Goal: Information Seeking & Learning: Learn about a topic

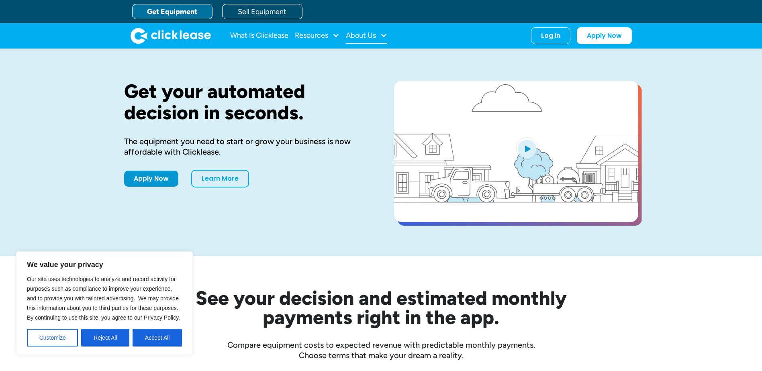
click at [355, 35] on div "About Us" at bounding box center [361, 35] width 30 height 0
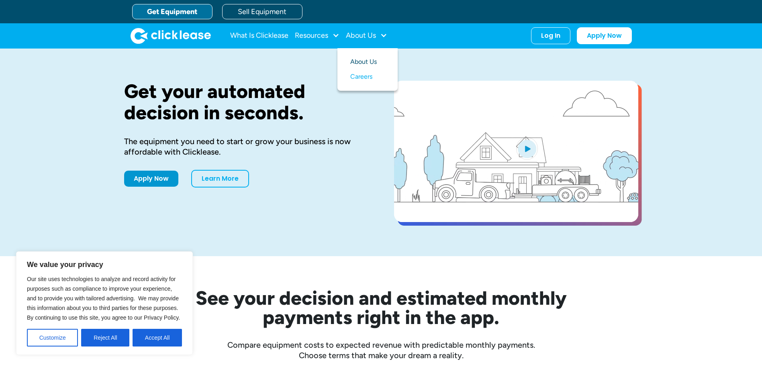
click at [353, 58] on link "About Us" at bounding box center [367, 62] width 35 height 15
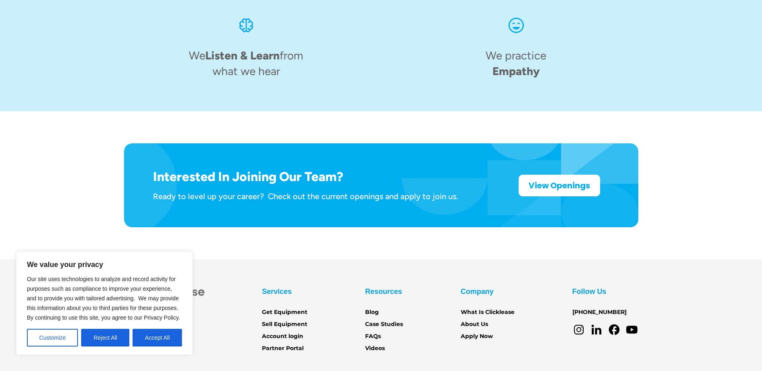
scroll to position [1245, 0]
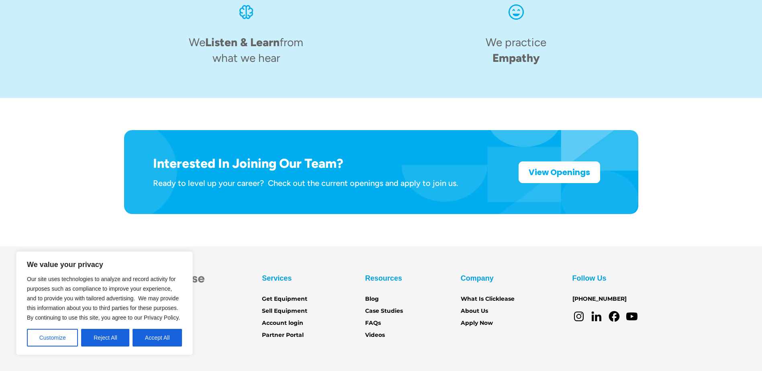
click at [149, 338] on button "Accept All" at bounding box center [157, 338] width 49 height 18
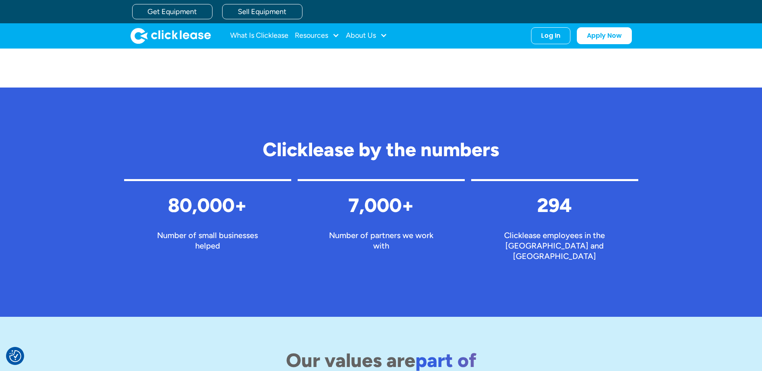
scroll to position [642, 0]
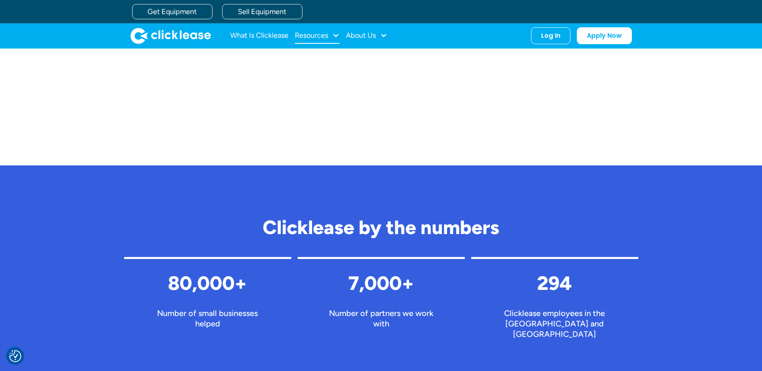
click at [321, 35] on div "Resources" at bounding box center [311, 35] width 33 height 0
click at [360, 35] on div "About Us" at bounding box center [361, 35] width 30 height 0
click at [246, 37] on link "What Is Clicklease" at bounding box center [259, 36] width 58 height 16
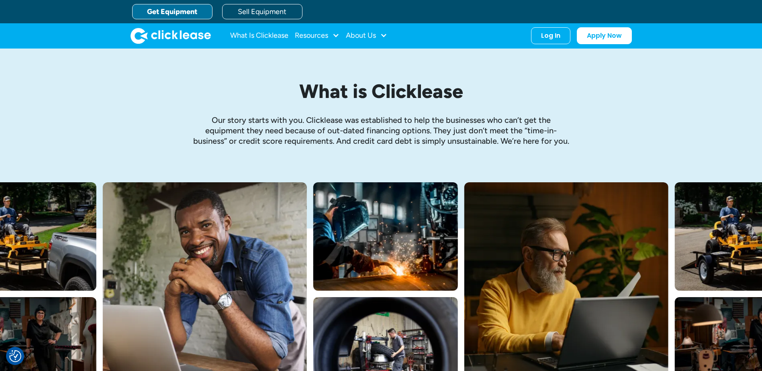
click at [179, 10] on link "Get Equipment" at bounding box center [172, 11] width 80 height 15
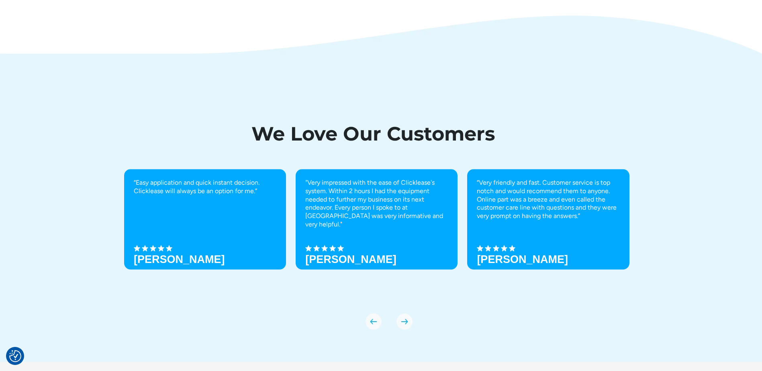
scroll to position [2828, 0]
